Goal: Task Accomplishment & Management: Use online tool/utility

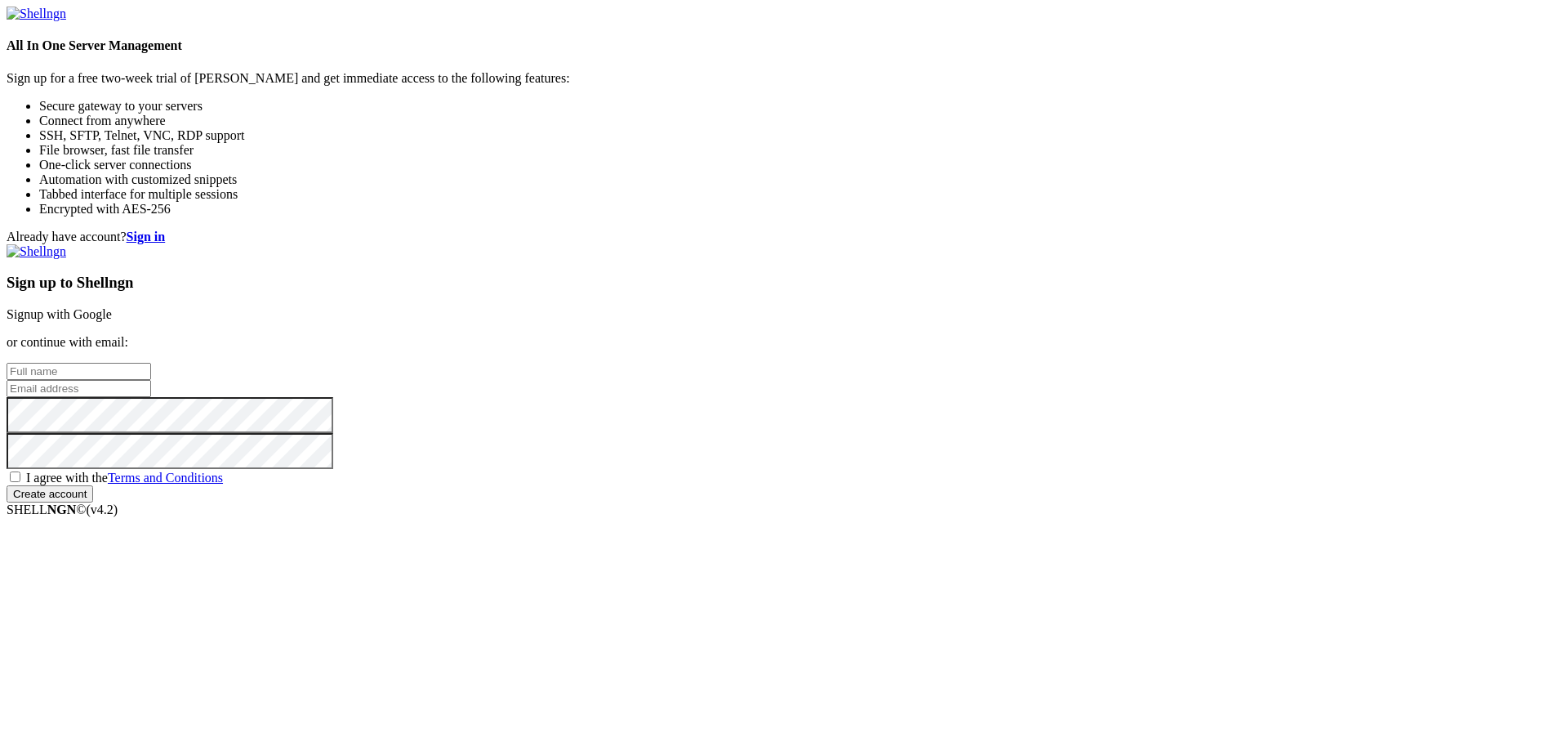
click at [112, 307] on link "Signup with Google" at bounding box center [60, 314] width 106 height 14
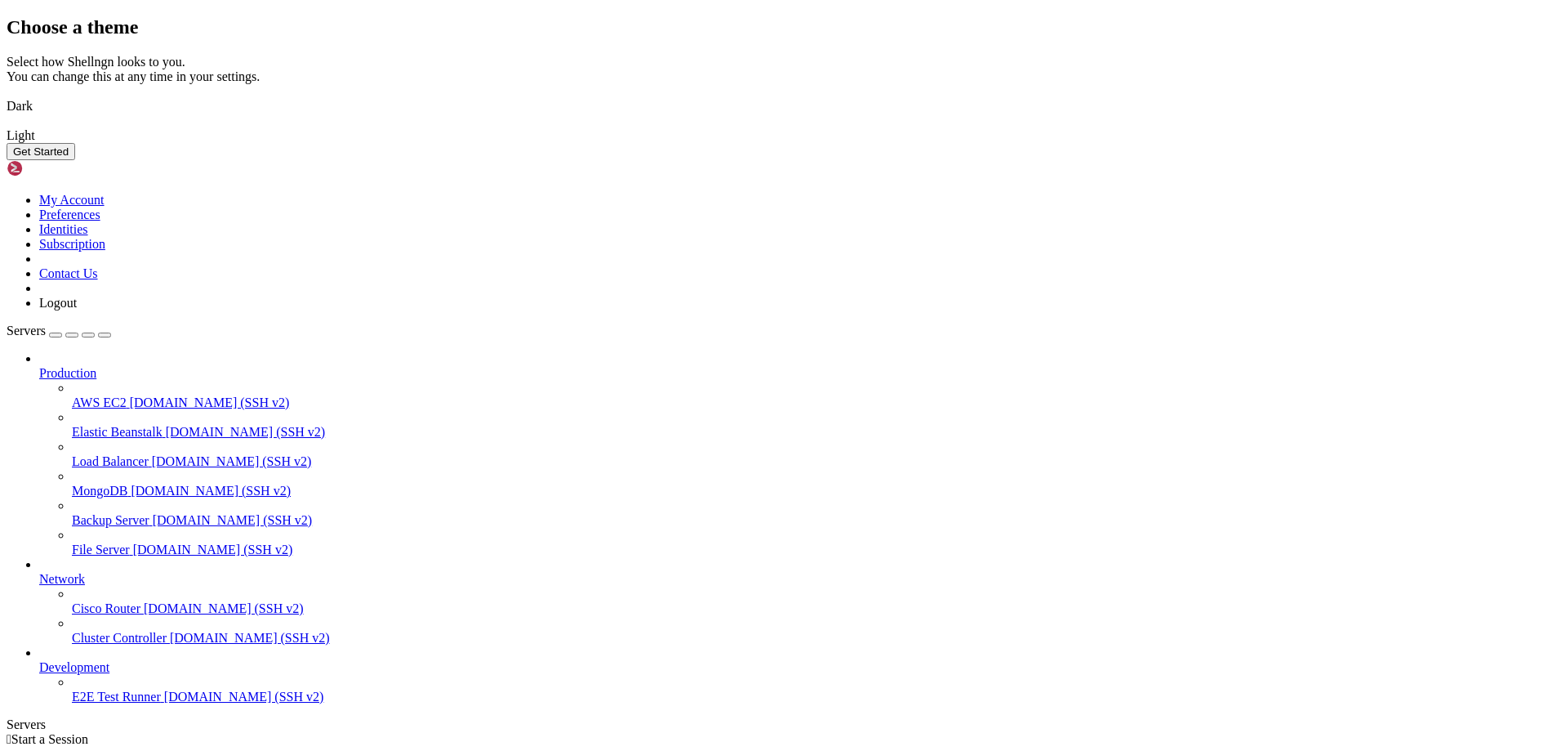
click at [7, 96] on img at bounding box center [7, 96] width 0 height 0
click at [75, 161] on button "Get Started" at bounding box center [41, 151] width 69 height 17
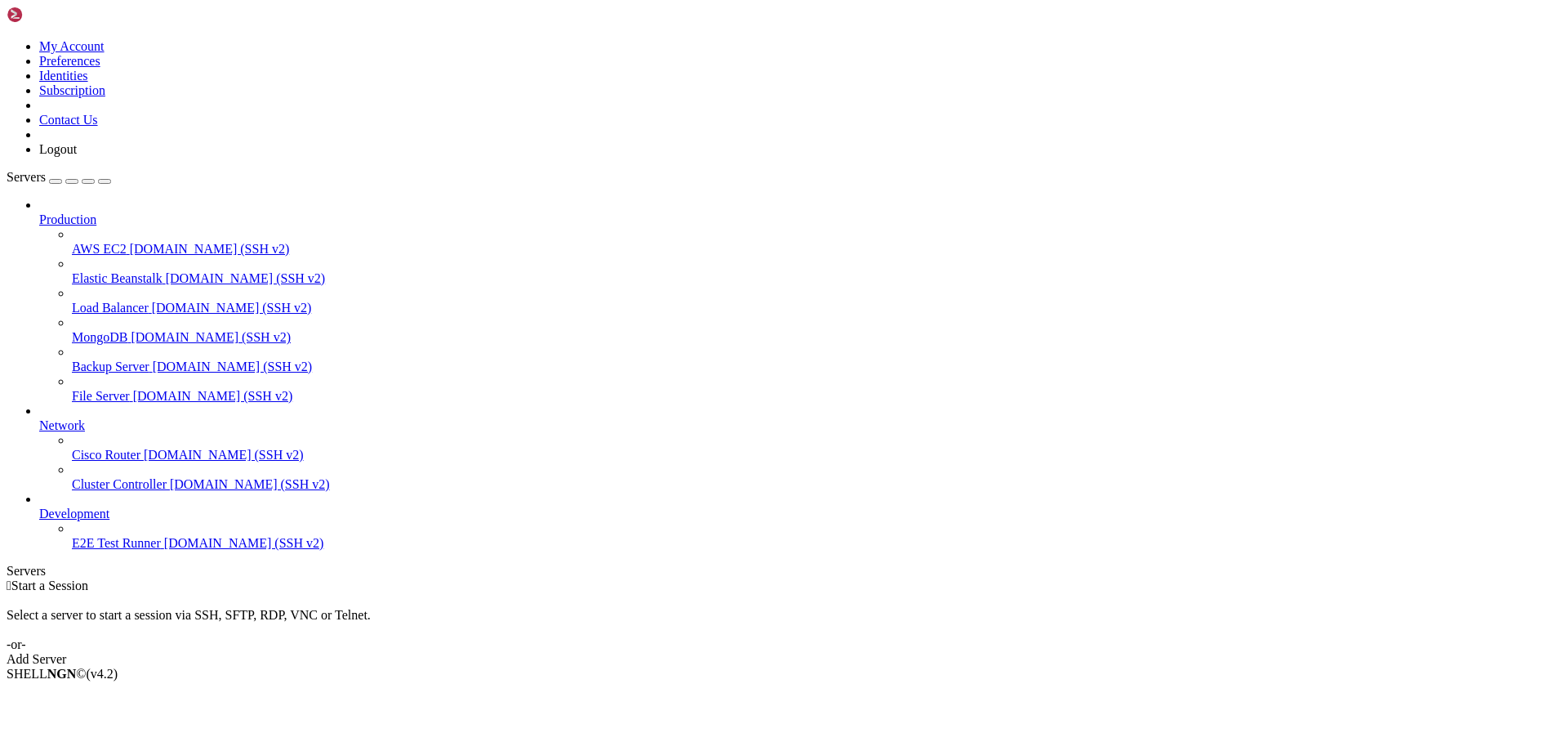
click at [890, 652] on div "Add Server" at bounding box center [784, 659] width 1555 height 15
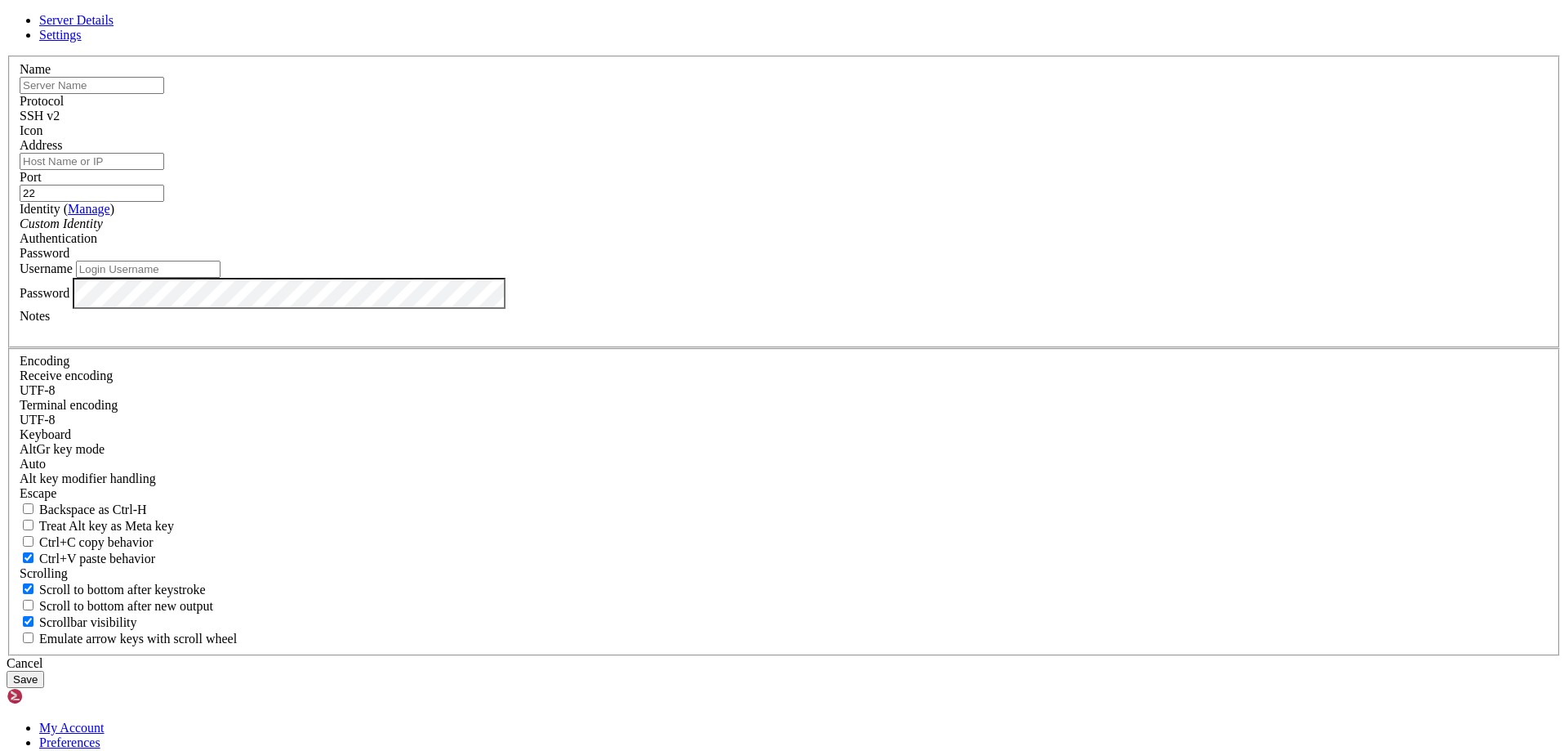
click at [164, 94] on input "text" at bounding box center [92, 85] width 145 height 17
type input "Elektronik Sigara Likit"
click at [164, 170] on input "Address" at bounding box center [92, 161] width 145 height 17
paste input "[URL][DOMAIN_NAME]"
drag, startPoint x: 714, startPoint y: 287, endPoint x: 565, endPoint y: 280, distance: 149.2
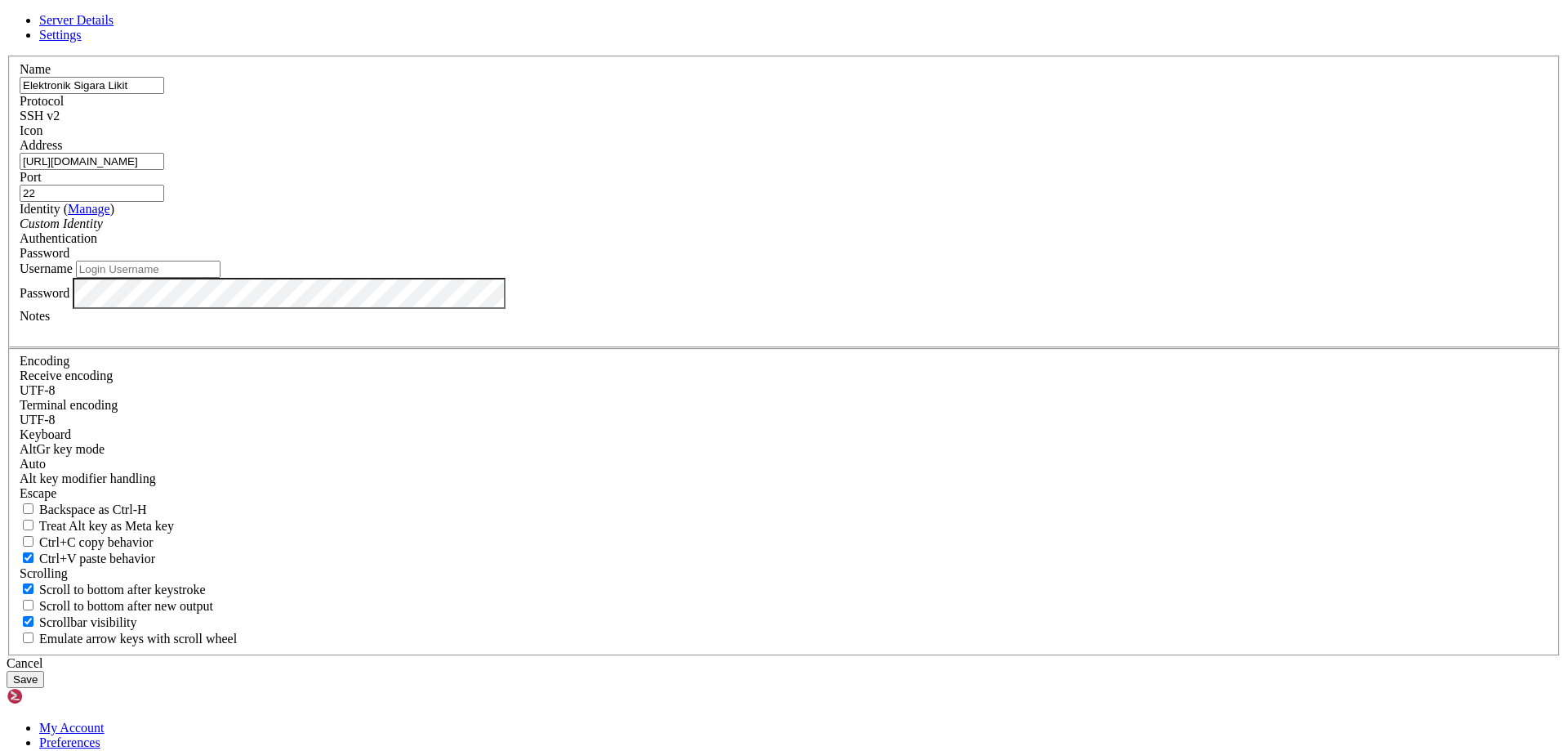
click at [565, 170] on div "Address [URL][DOMAIN_NAME]" at bounding box center [784, 154] width 1529 height 32
paste input "[TECHNICAL_ID]"
type input "[TECHNICAL_ID]"
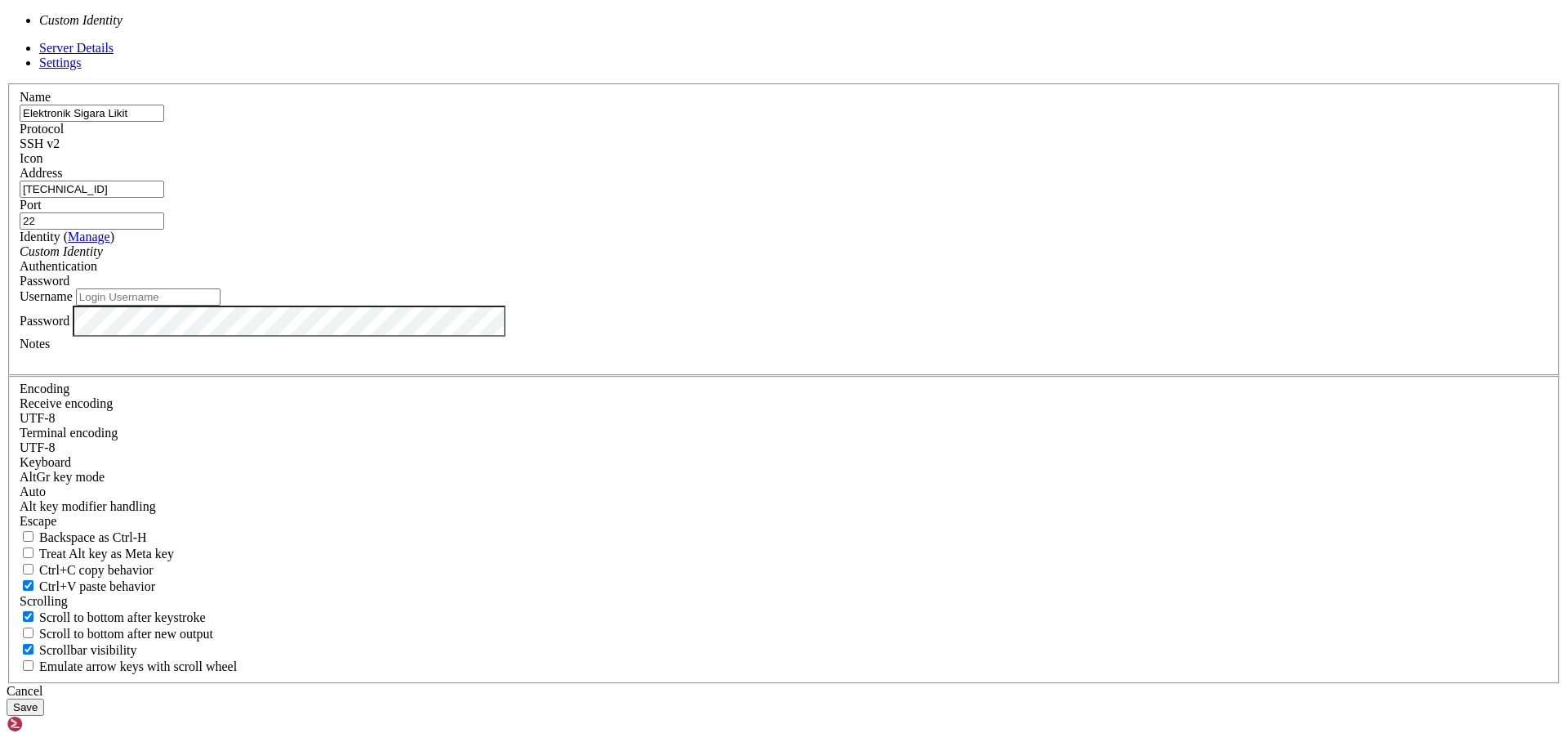
click at [689, 259] on div "Custom Identity" at bounding box center [784, 251] width 1529 height 15
click at [917, 288] on div "Authentication Password" at bounding box center [784, 273] width 1529 height 29
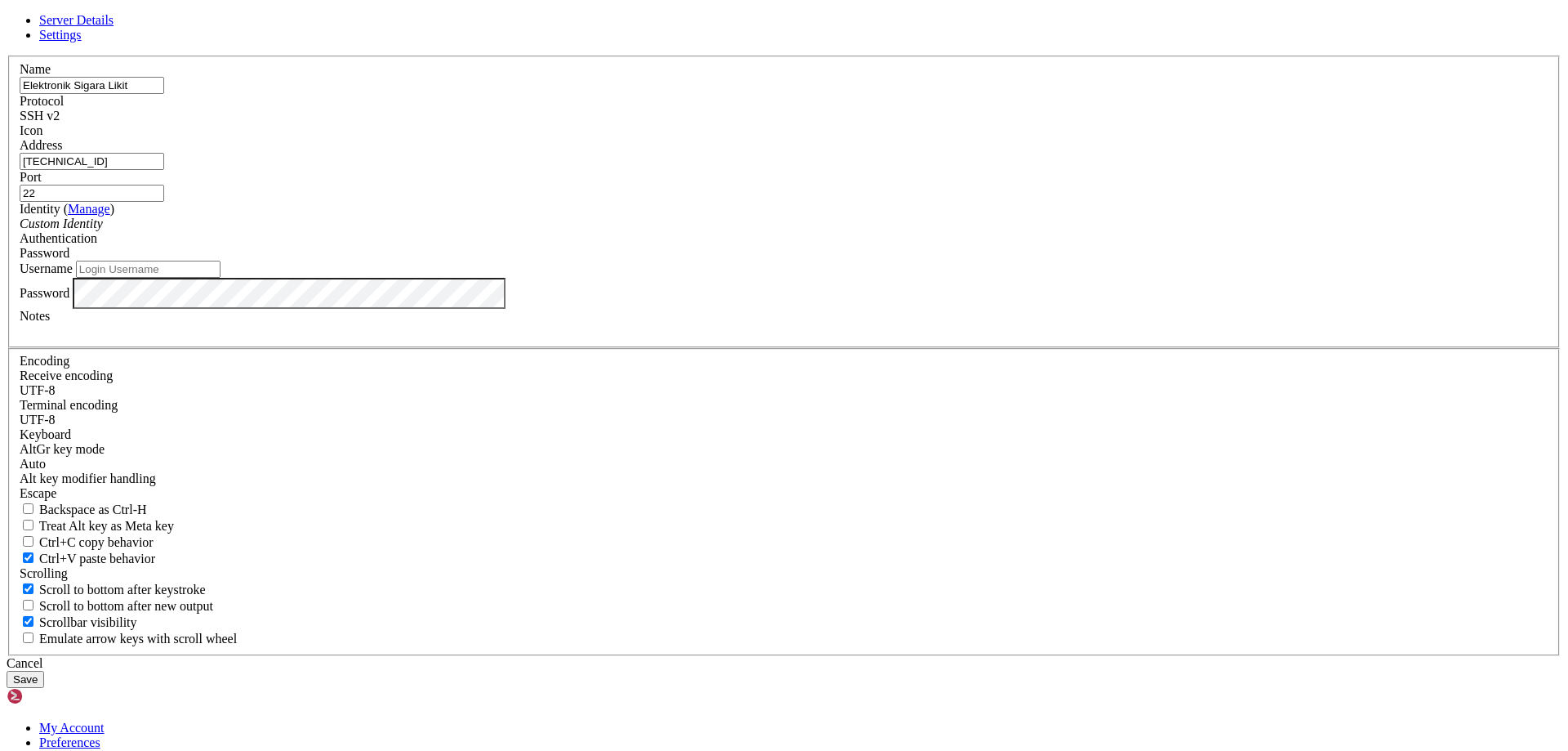
click at [220, 278] on input "Username" at bounding box center [148, 268] width 145 height 17
type input "root"
click at [44, 671] on button "Save" at bounding box center [26, 679] width 38 height 17
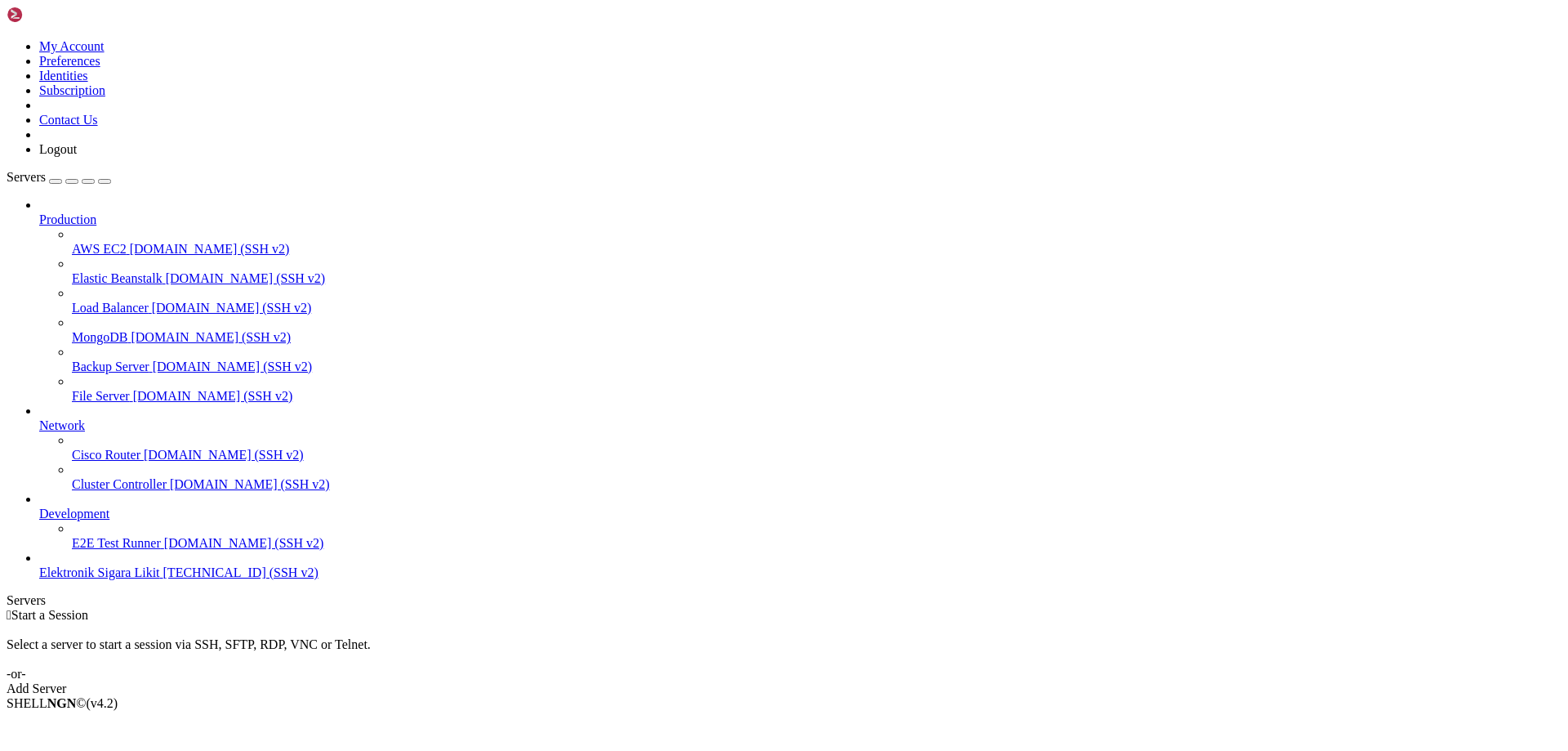
click at [133, 579] on span "Elektronik Sigara Likit" at bounding box center [99, 572] width 121 height 14
click at [134, 579] on span "Elektronik Sigara Likit" at bounding box center [99, 572] width 121 height 14
drag, startPoint x: 164, startPoint y: 1507, endPoint x: 15, endPoint y: 1456, distance: 157.5
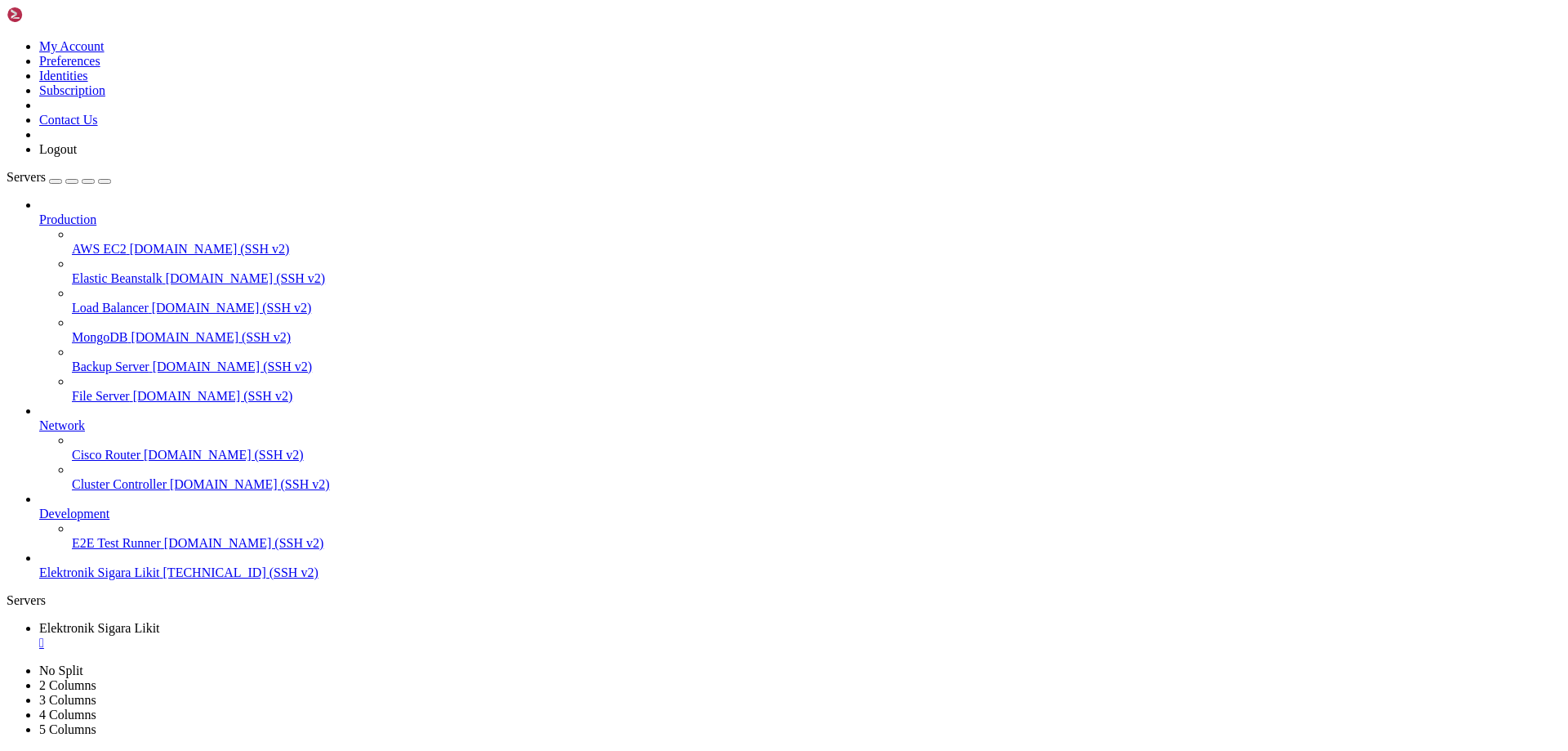
drag, startPoint x: 13, startPoint y: 1020, endPoint x: 202, endPoint y: 1517, distance: 531.7
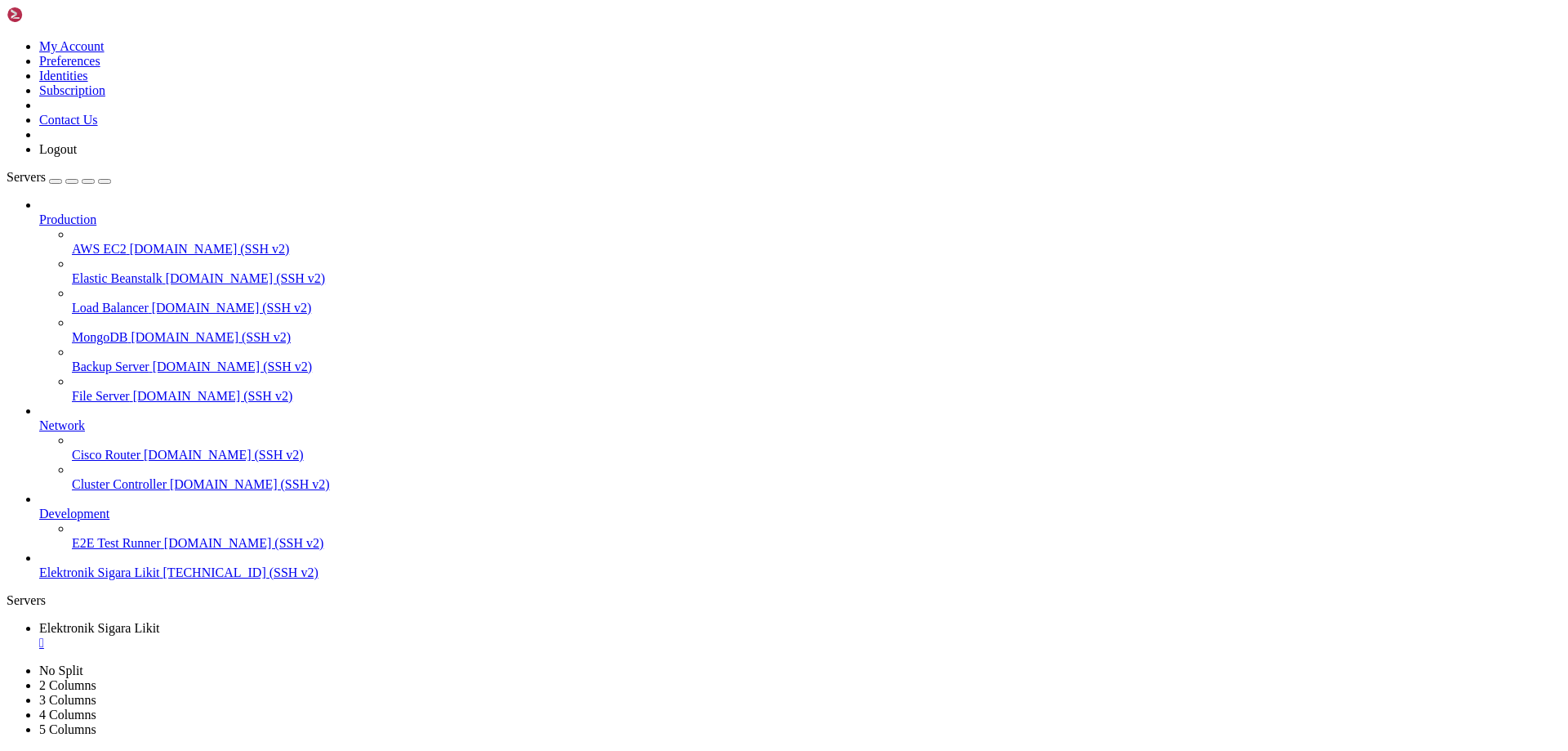
scroll to position [1889, 0]
drag, startPoint x: 289, startPoint y: 1535, endPoint x: 16, endPoint y: 1114, distance: 501.8
copy div "loremips -d | sitam 'conse_adi_(elit|sed|doeiu)|tem_incidi_utl_etdo' # Magnaal …"
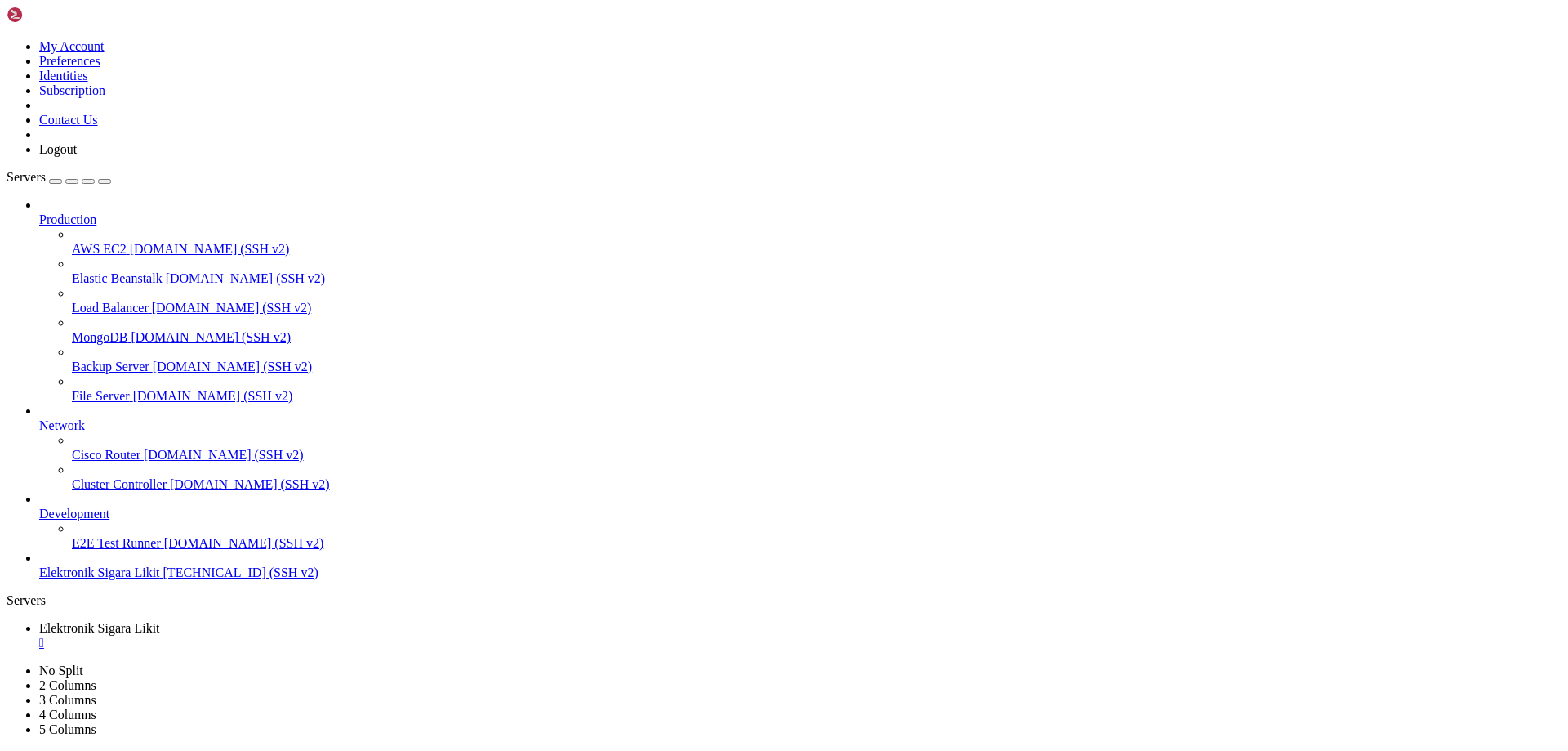
drag, startPoint x: 596, startPoint y: 1412, endPoint x: 585, endPoint y: 1408, distance: 11.7
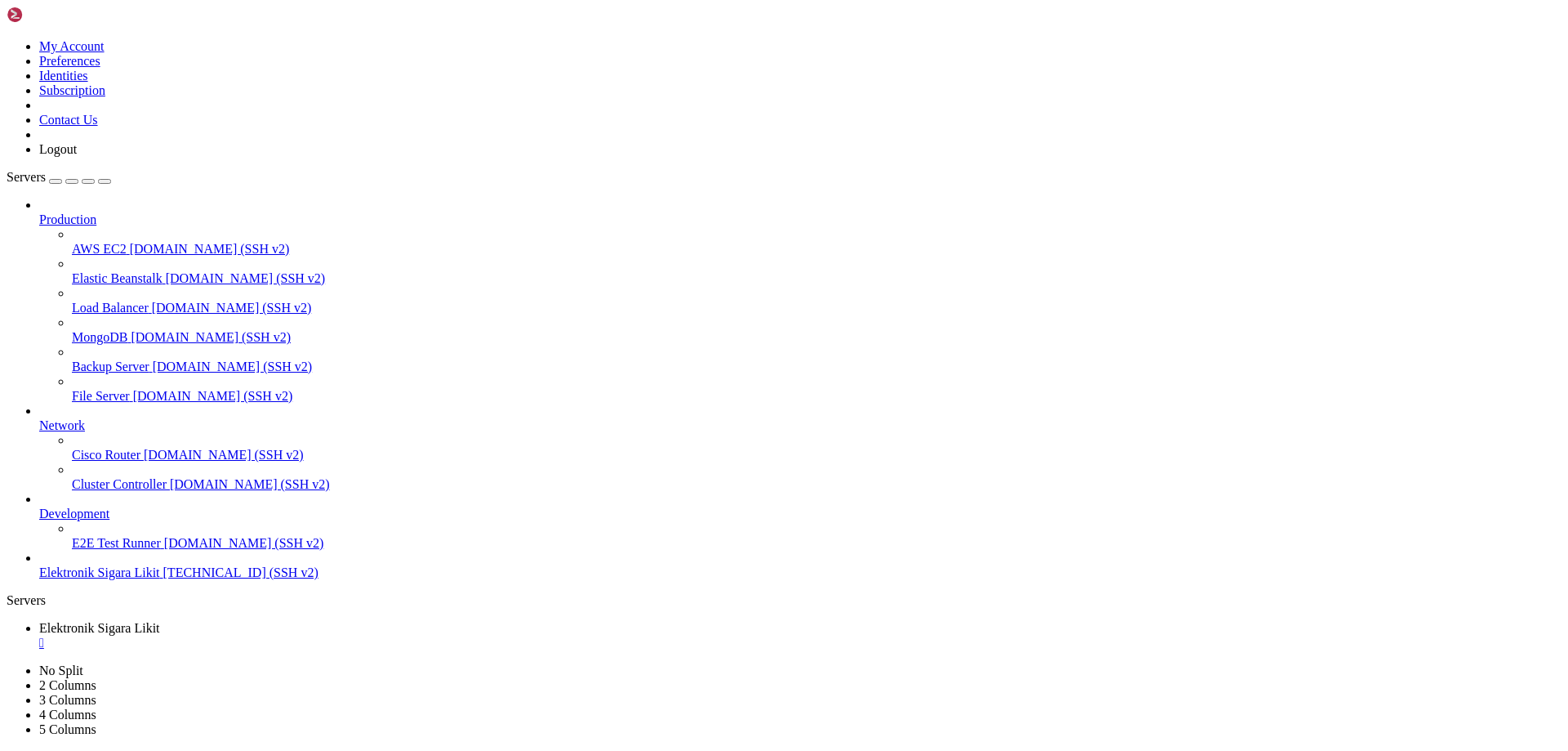
drag, startPoint x: 884, startPoint y: 71, endPoint x: 665, endPoint y: 40, distance: 221.2
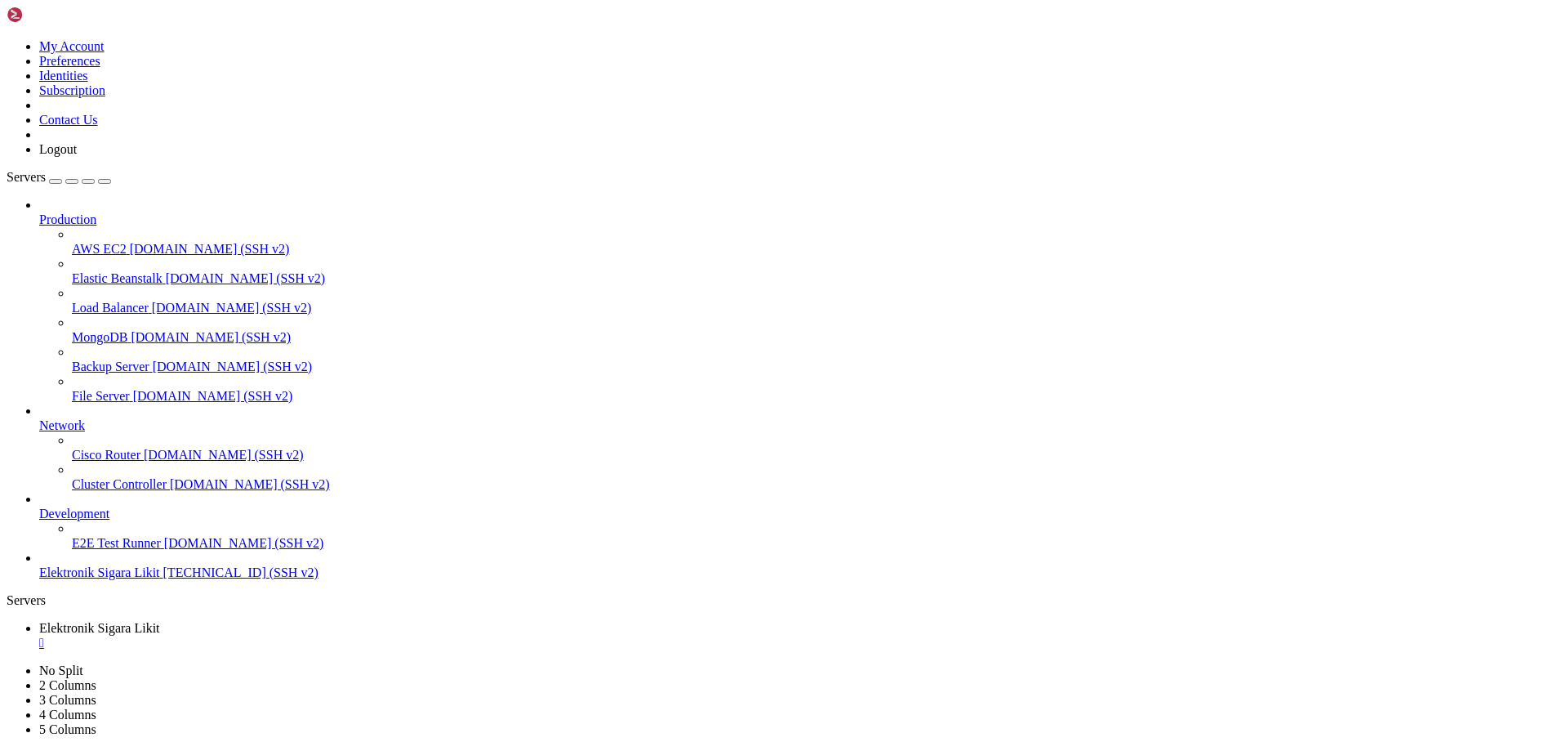
drag, startPoint x: 315, startPoint y: 1360, endPoint x: 554, endPoint y: 1408, distance: 243.8
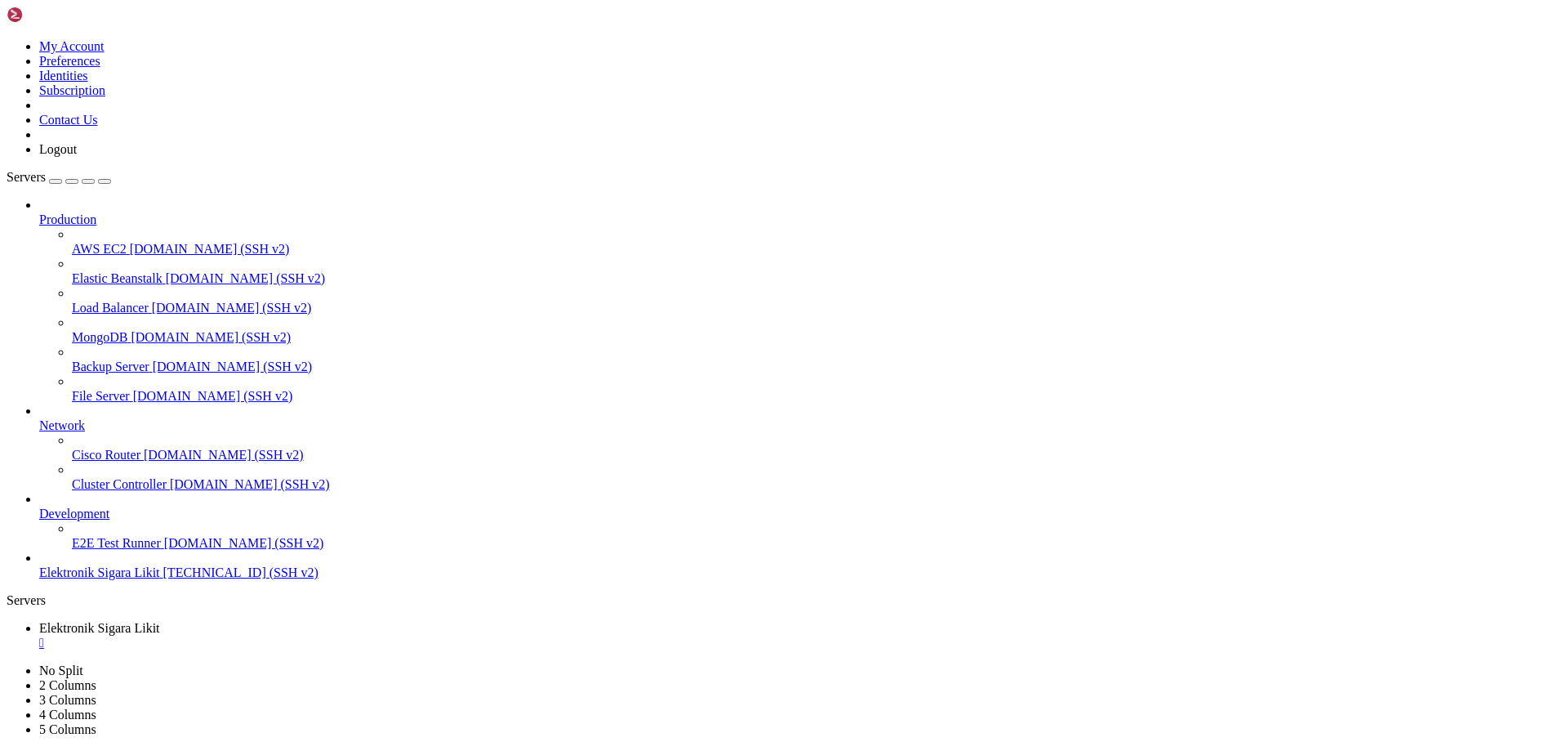
scroll to position [3515, 0]
